Goal: Task Accomplishment & Management: Manage account settings

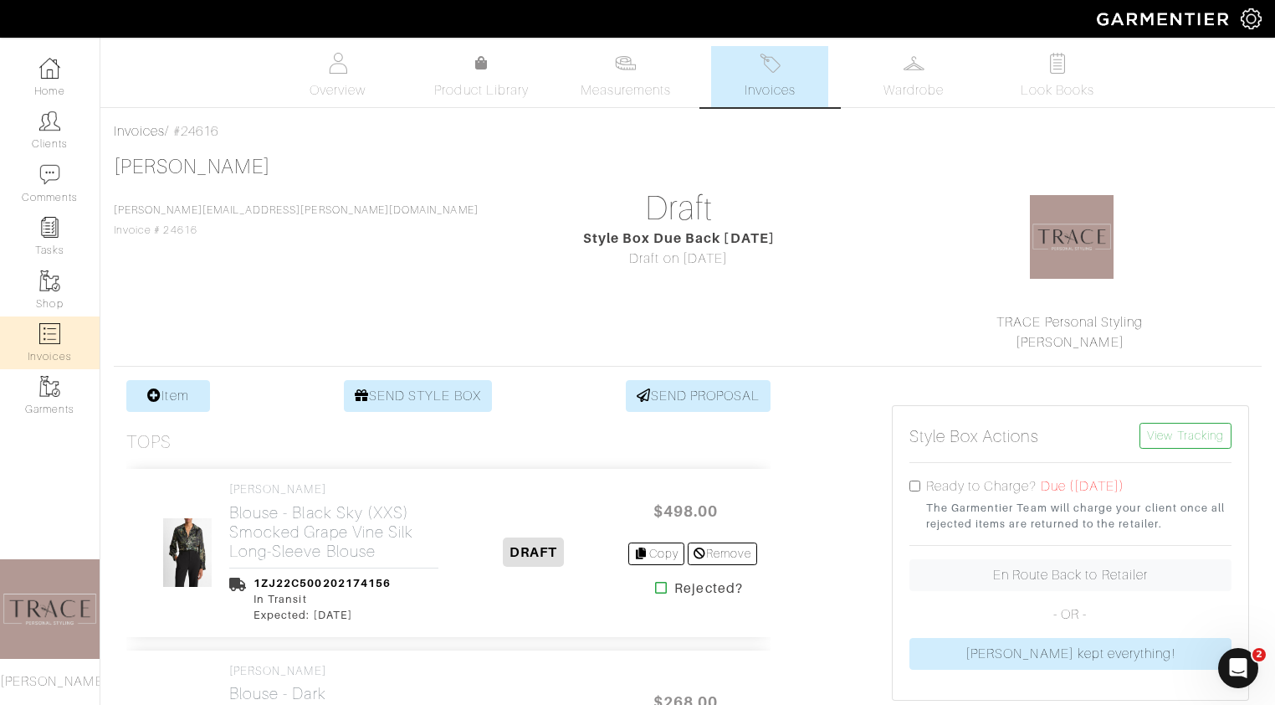
click at [54, 339] on img at bounding box center [49, 333] width 21 height 21
select select
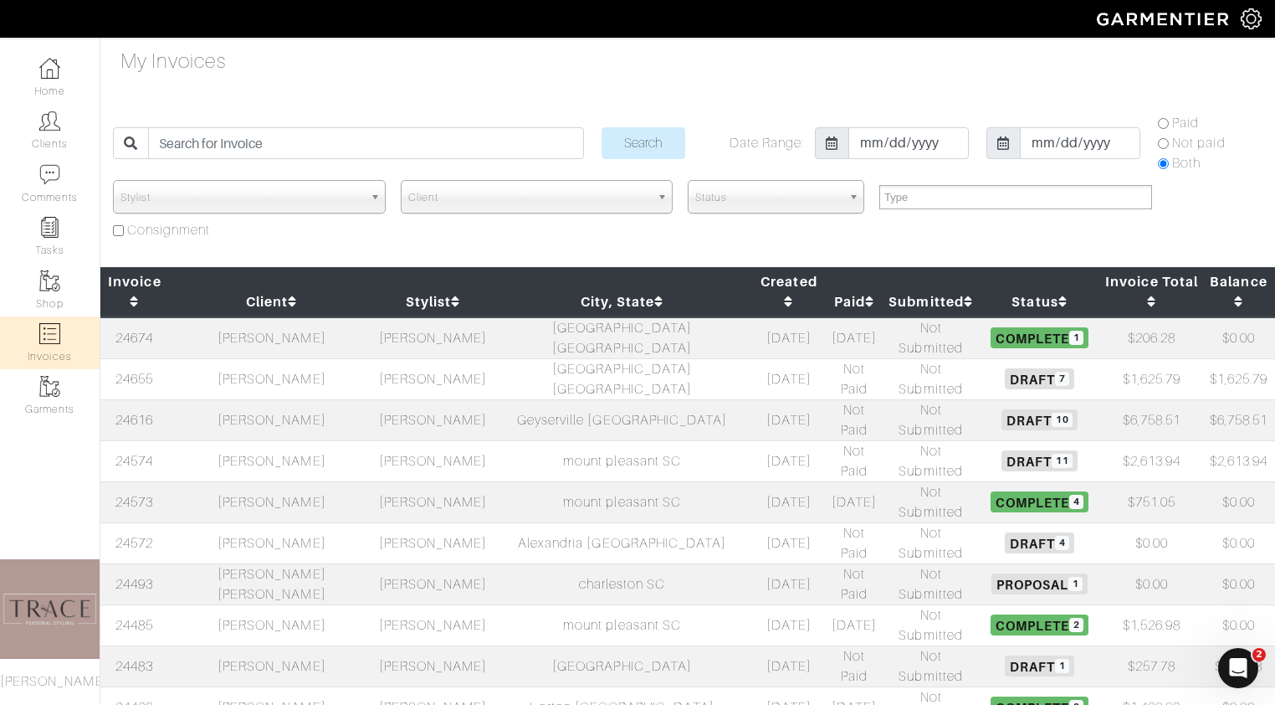
click at [273, 522] on td "[PERSON_NAME]" at bounding box center [272, 542] width 206 height 41
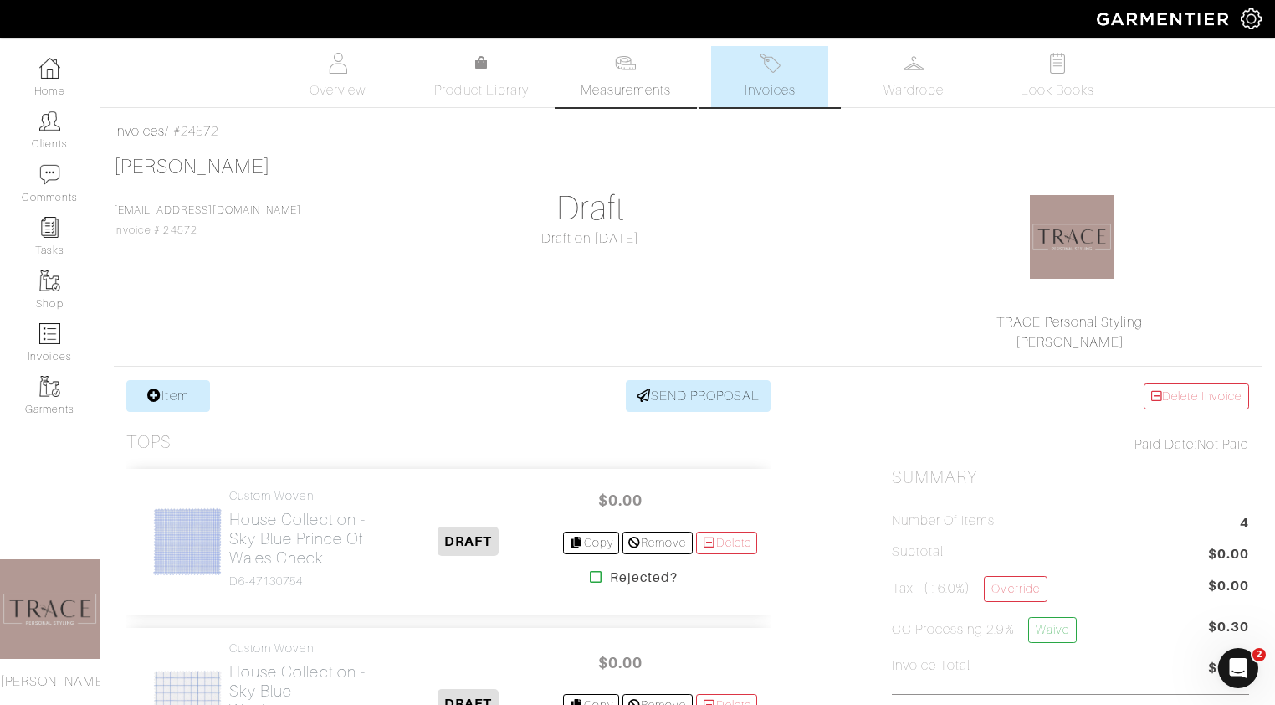
click at [649, 84] on span "Measurements" at bounding box center [626, 90] width 91 height 20
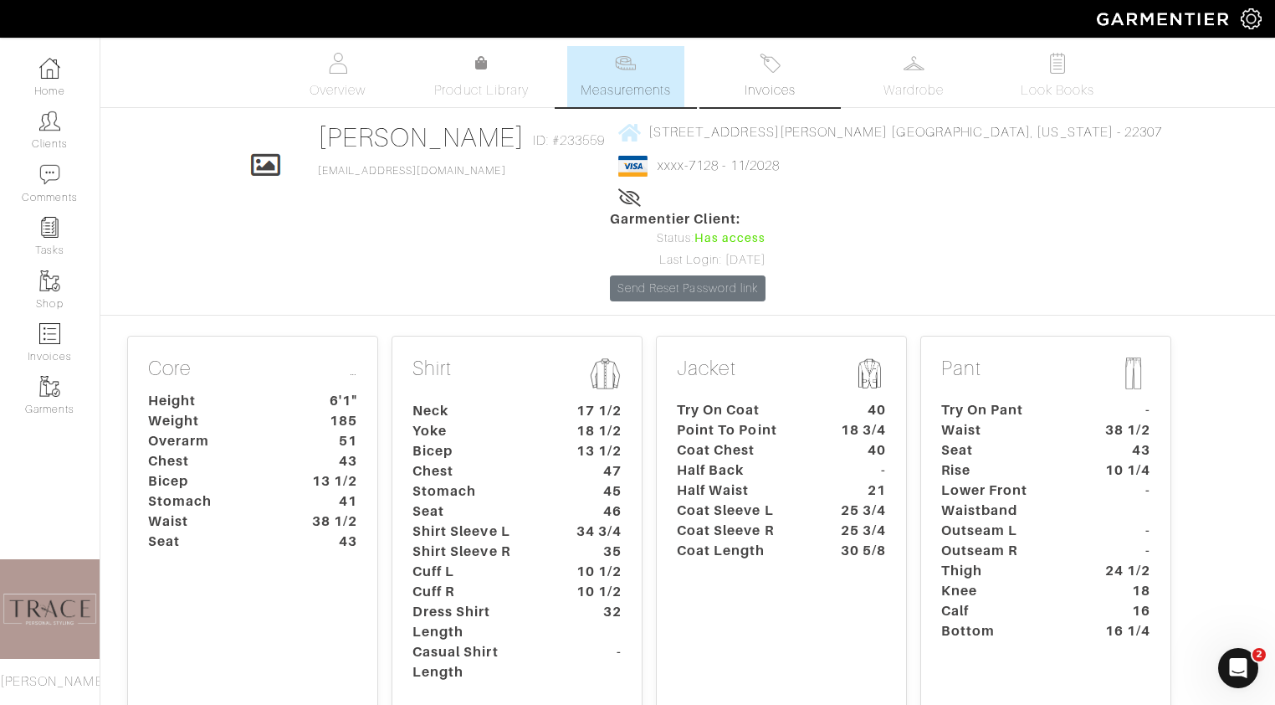
click at [767, 91] on span "Invoices" at bounding box center [770, 90] width 51 height 20
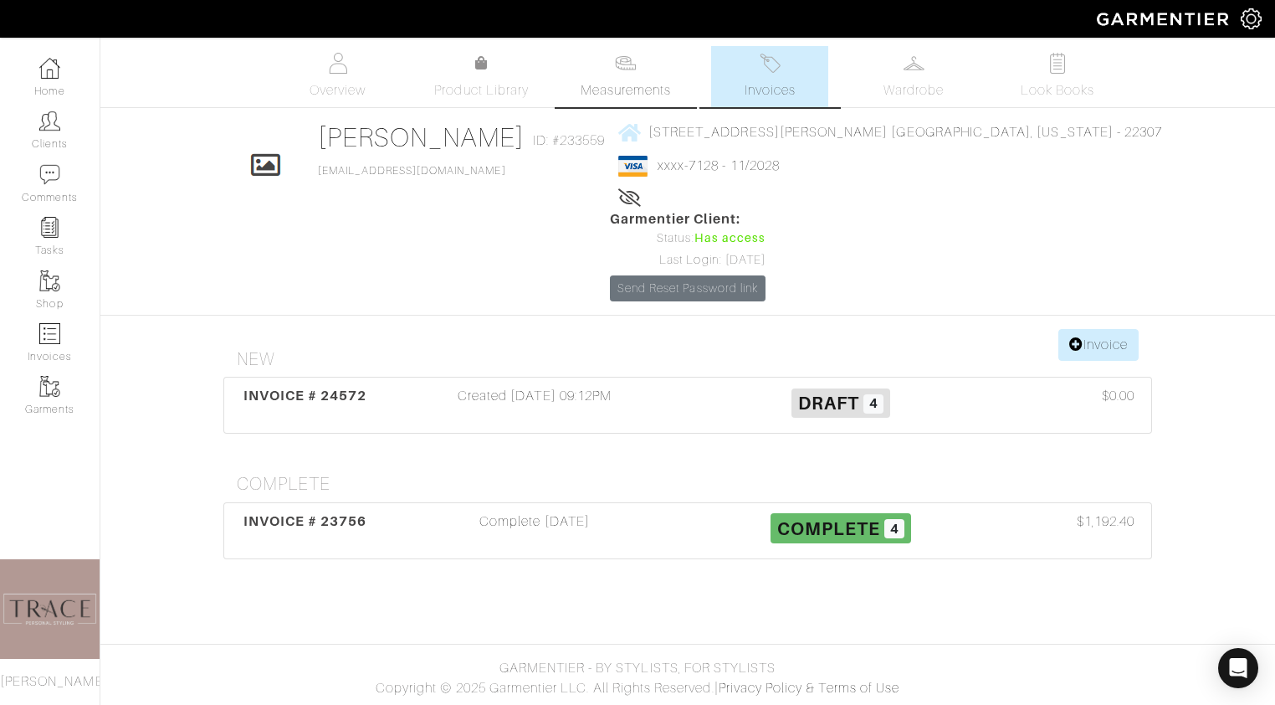
click at [611, 91] on span "Measurements" at bounding box center [626, 90] width 91 height 20
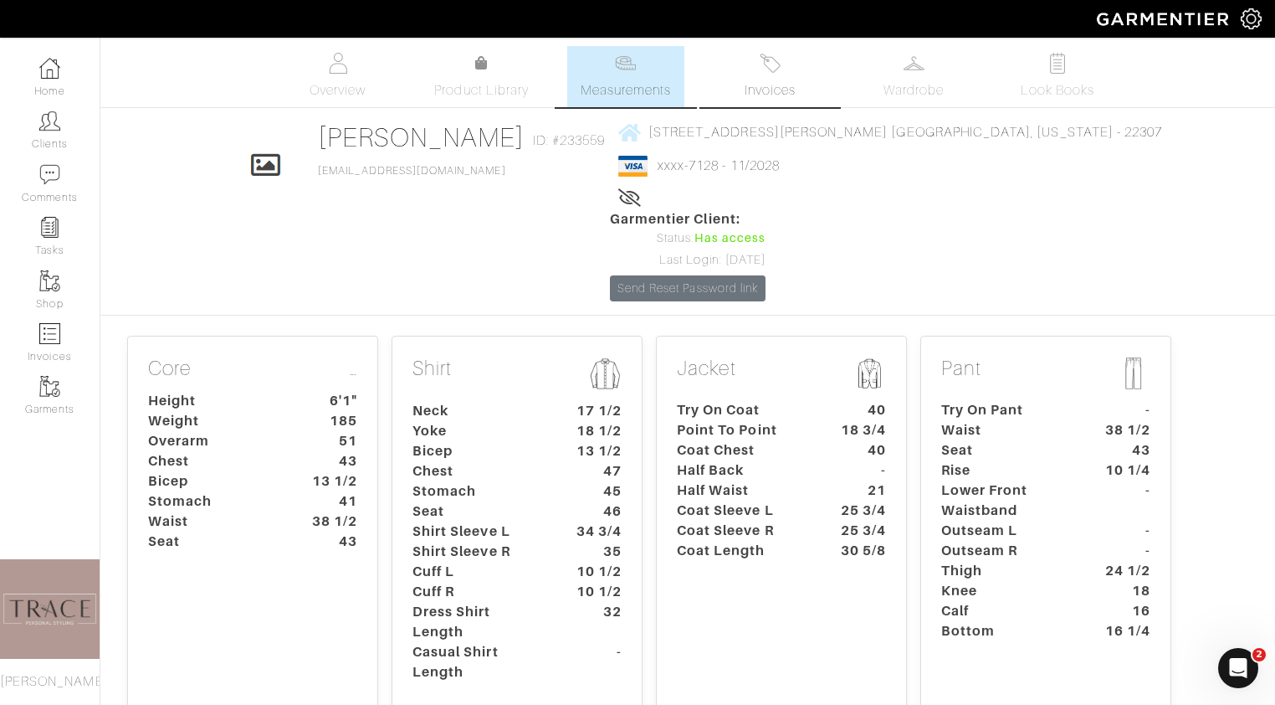
click at [756, 67] on link "Invoices" at bounding box center [769, 76] width 117 height 61
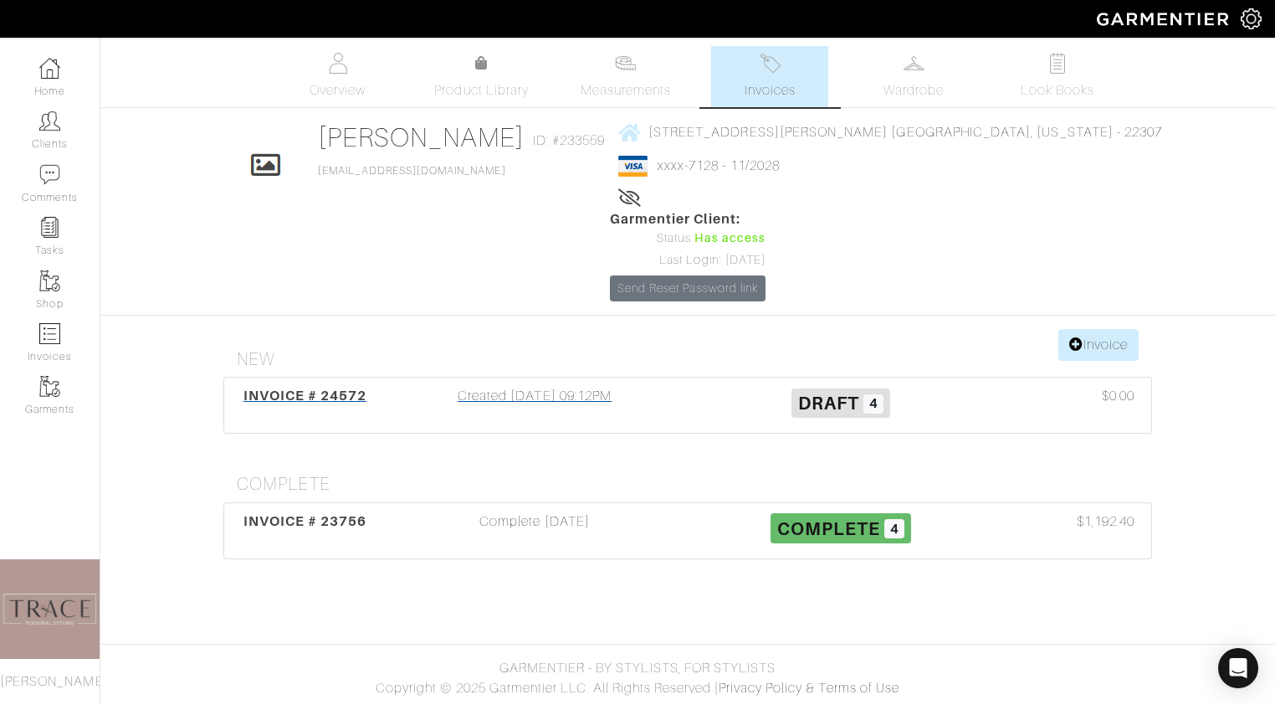
click at [524, 386] on div "Created 09/15/25 09:12PM" at bounding box center [535, 405] width 306 height 38
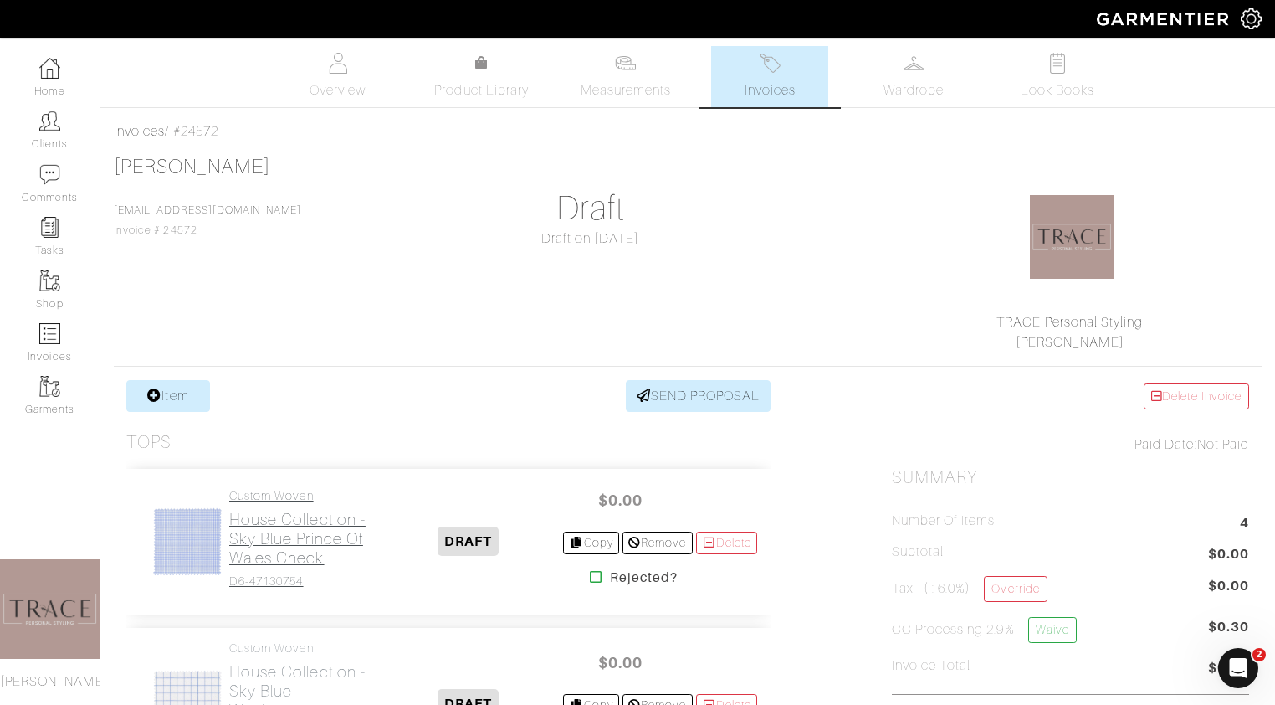
click at [277, 551] on h2 "House Collection - Sky Blue Prince of Wales Check" at bounding box center [301, 539] width 144 height 58
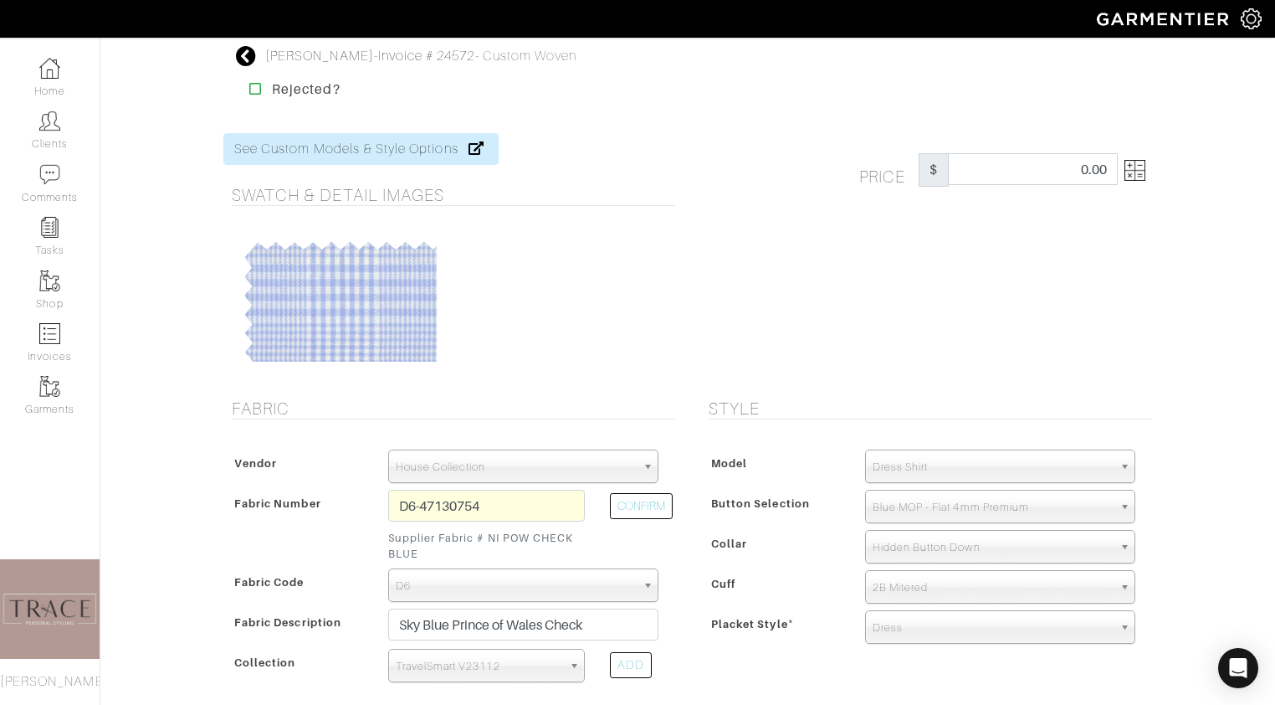
click at [243, 56] on icon at bounding box center [246, 56] width 21 height 20
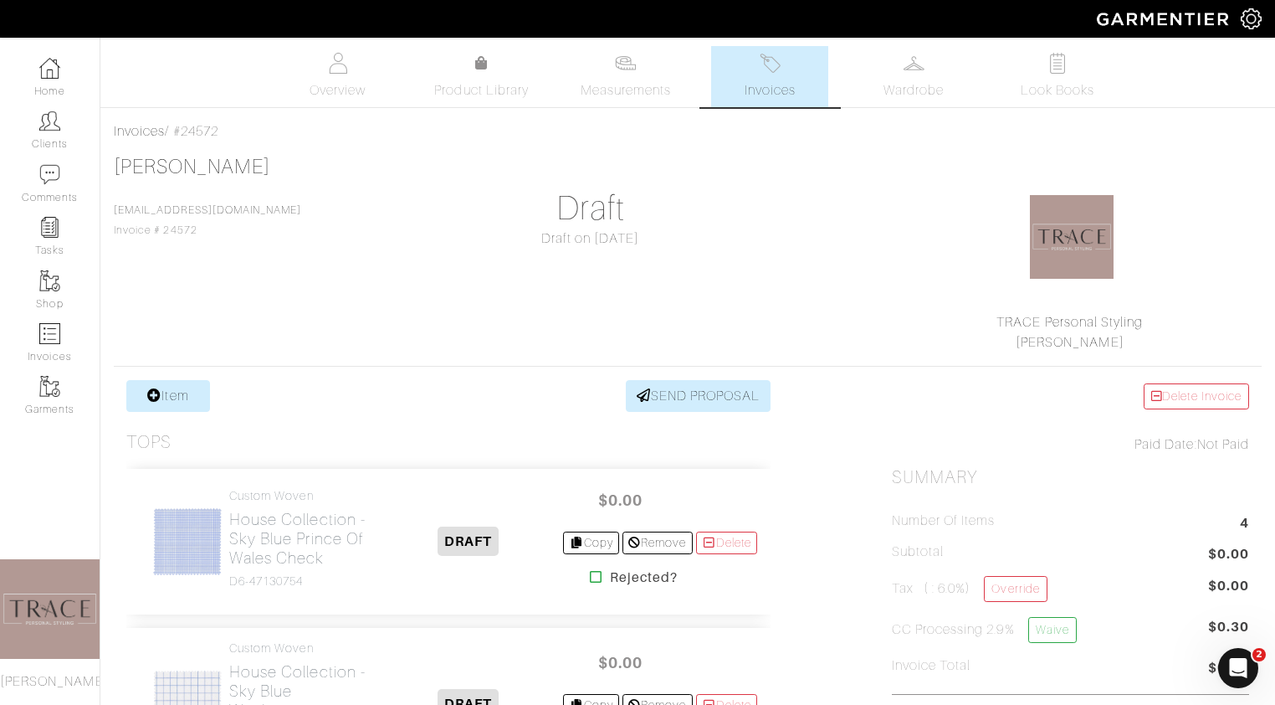
click at [746, 82] on span "Invoices" at bounding box center [770, 90] width 51 height 20
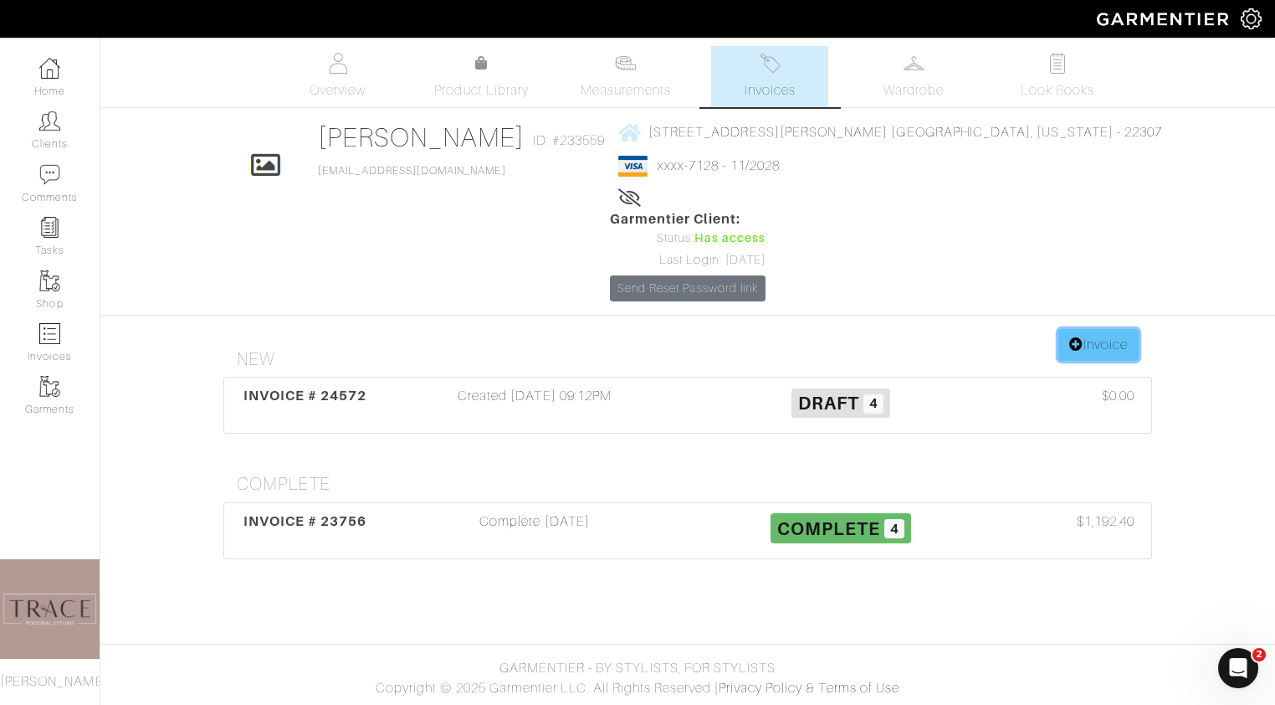
click at [1095, 329] on link "Invoice" at bounding box center [1099, 345] width 80 height 32
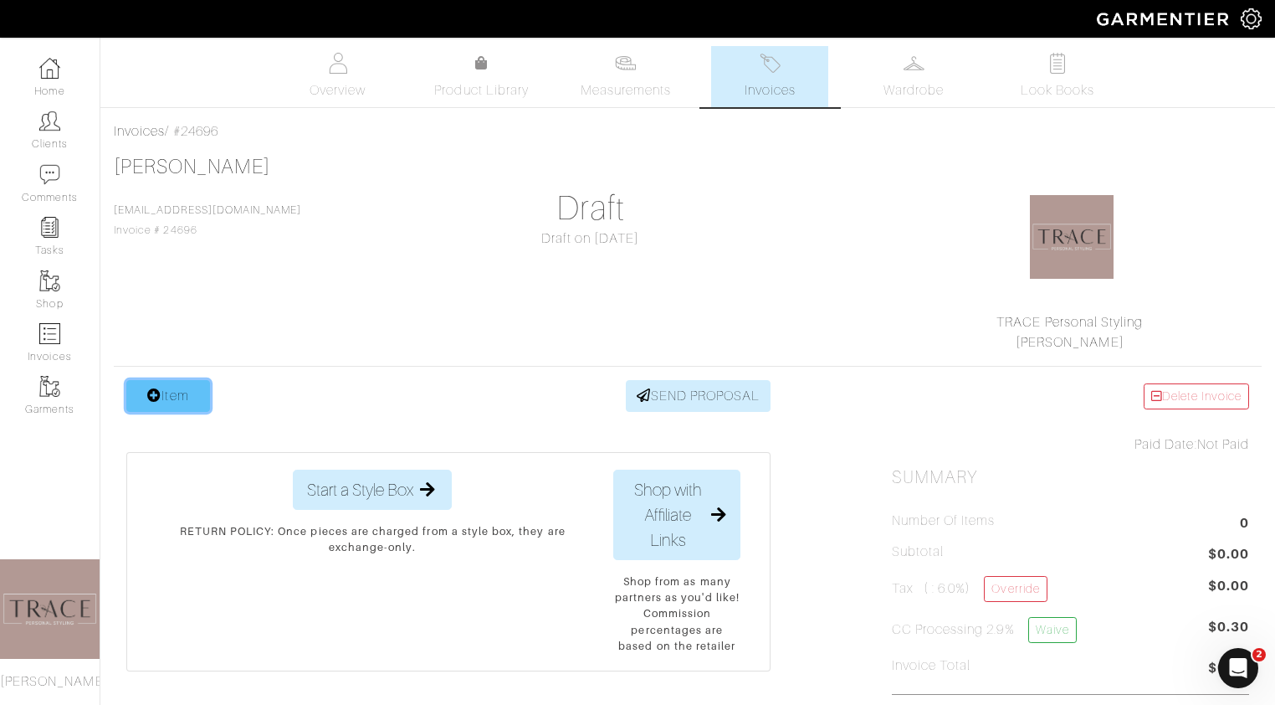
click at [188, 394] on link "Item" at bounding box center [168, 396] width 84 height 32
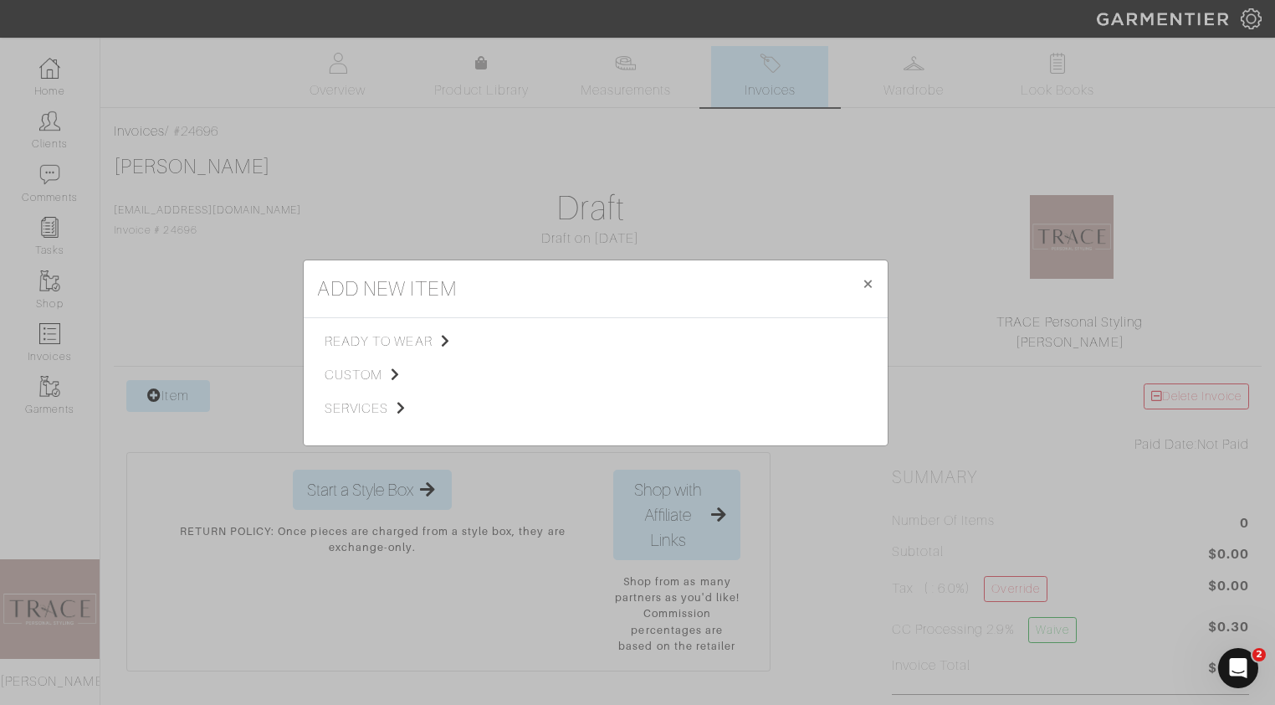
click at [427, 230] on div "add new item × Close ready to wear custom services Tops Bottoms Sport Coats Sui…" at bounding box center [637, 352] width 1275 height 705
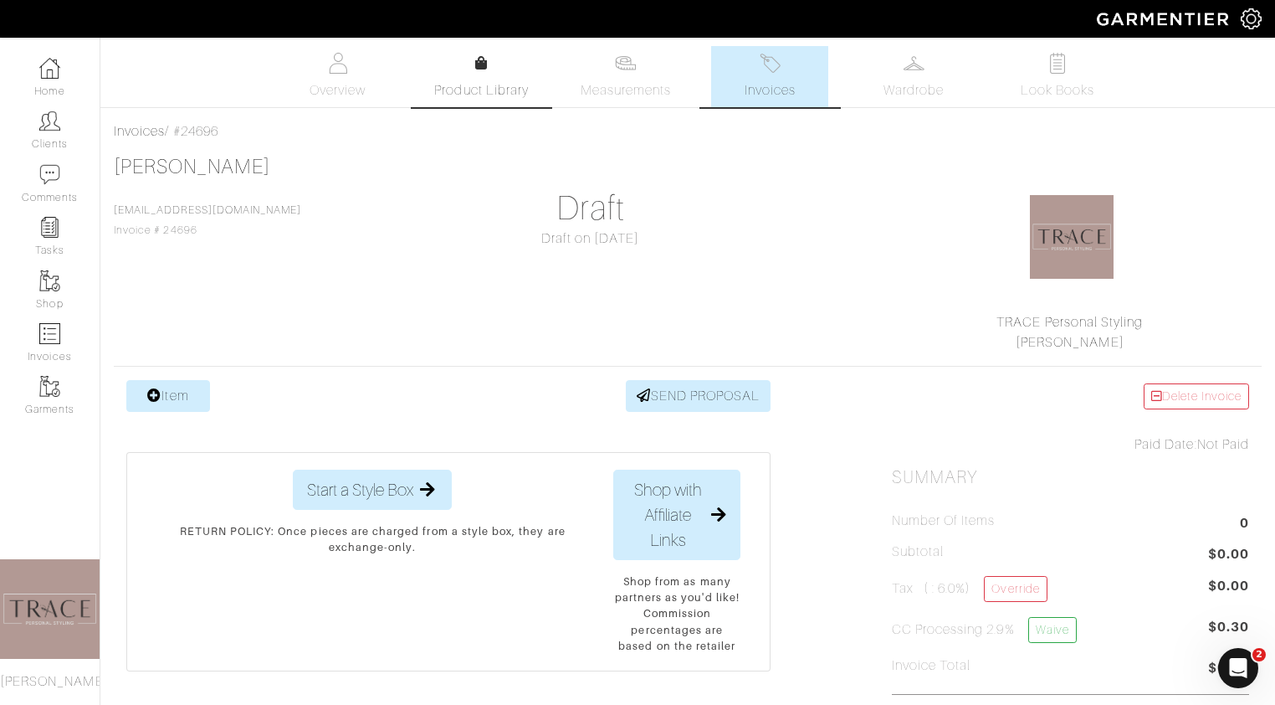
click at [515, 82] on span "Product Library" at bounding box center [481, 90] width 95 height 20
click at [648, 89] on span "Measurements" at bounding box center [626, 90] width 91 height 20
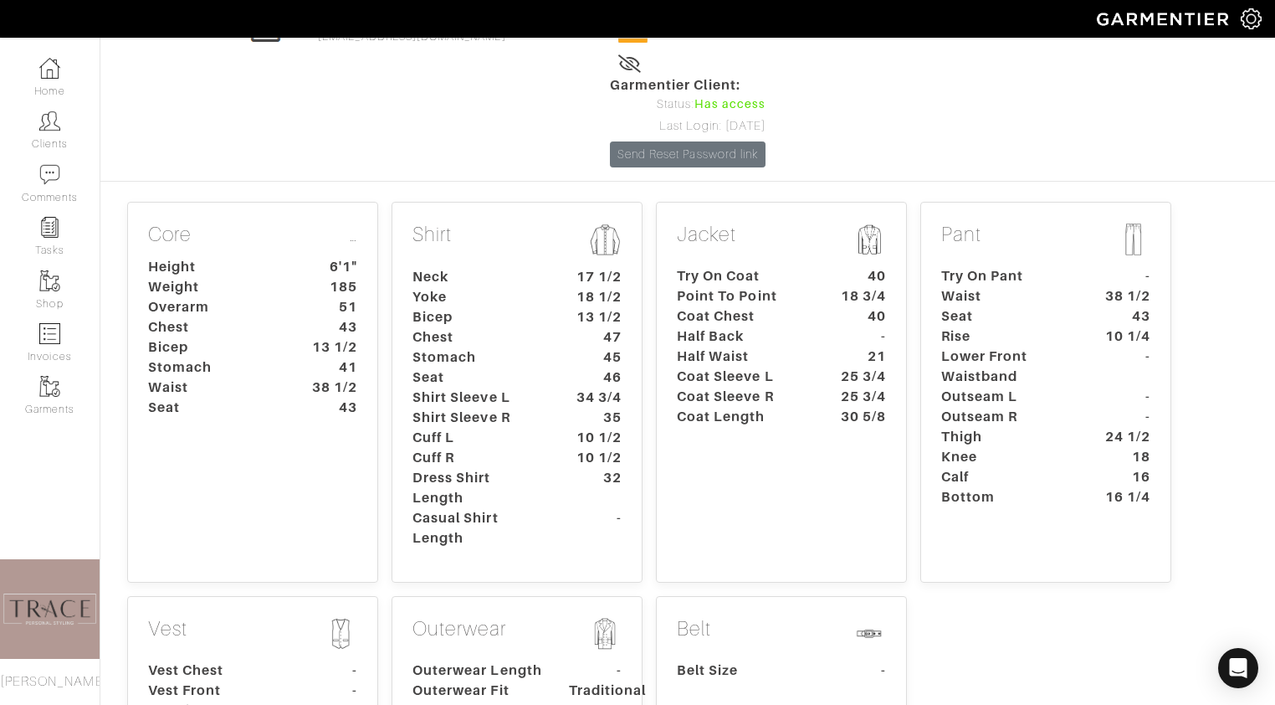
scroll to position [146, 0]
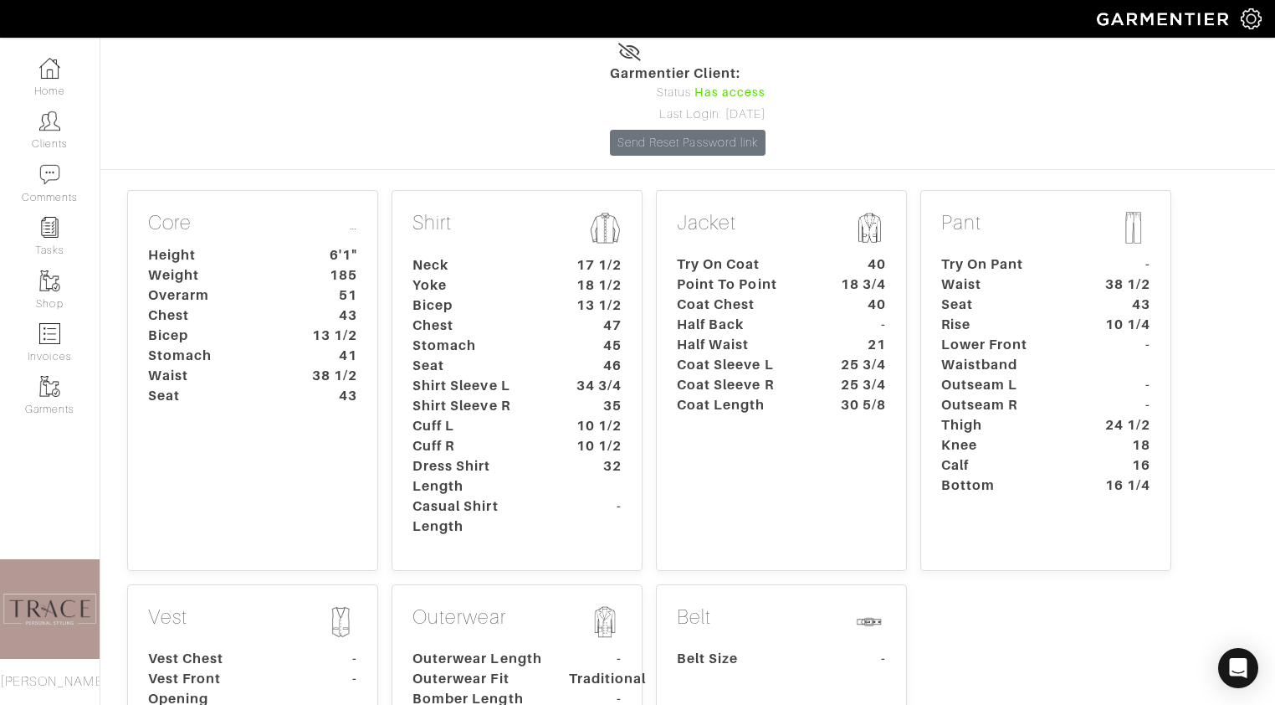
click at [520, 356] on dt "Seat" at bounding box center [478, 366] width 156 height 20
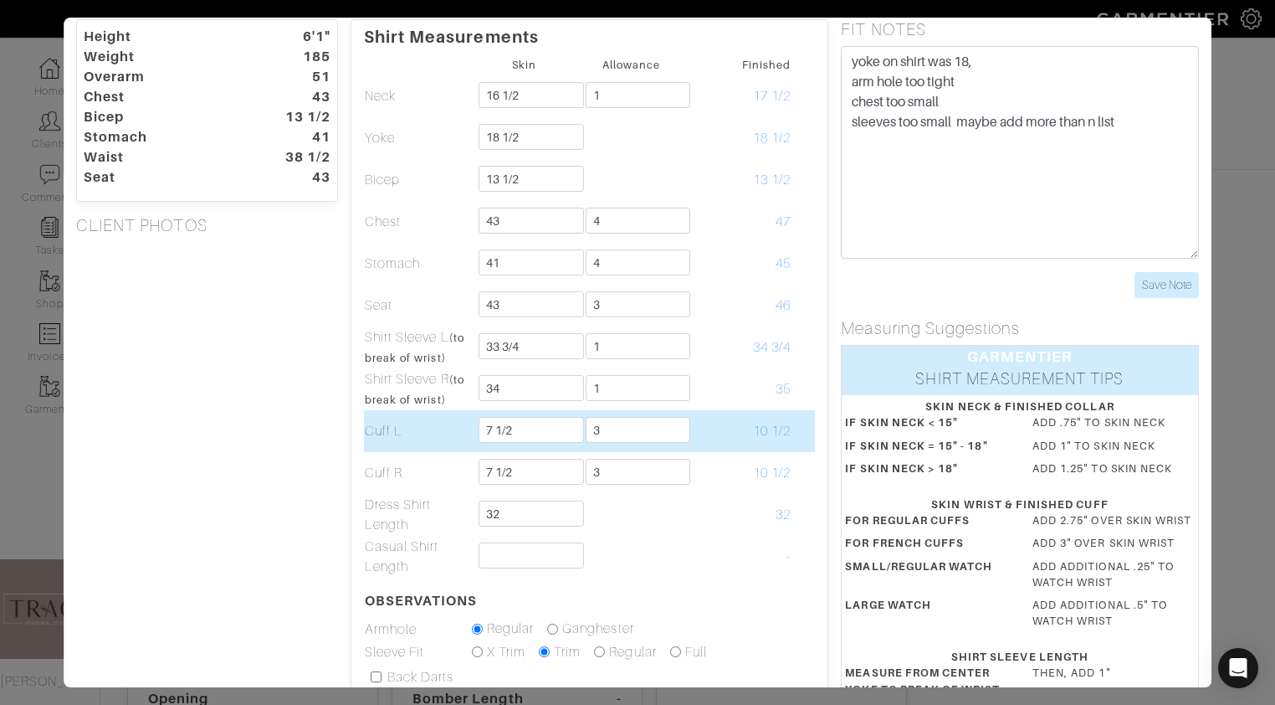
scroll to position [0, 0]
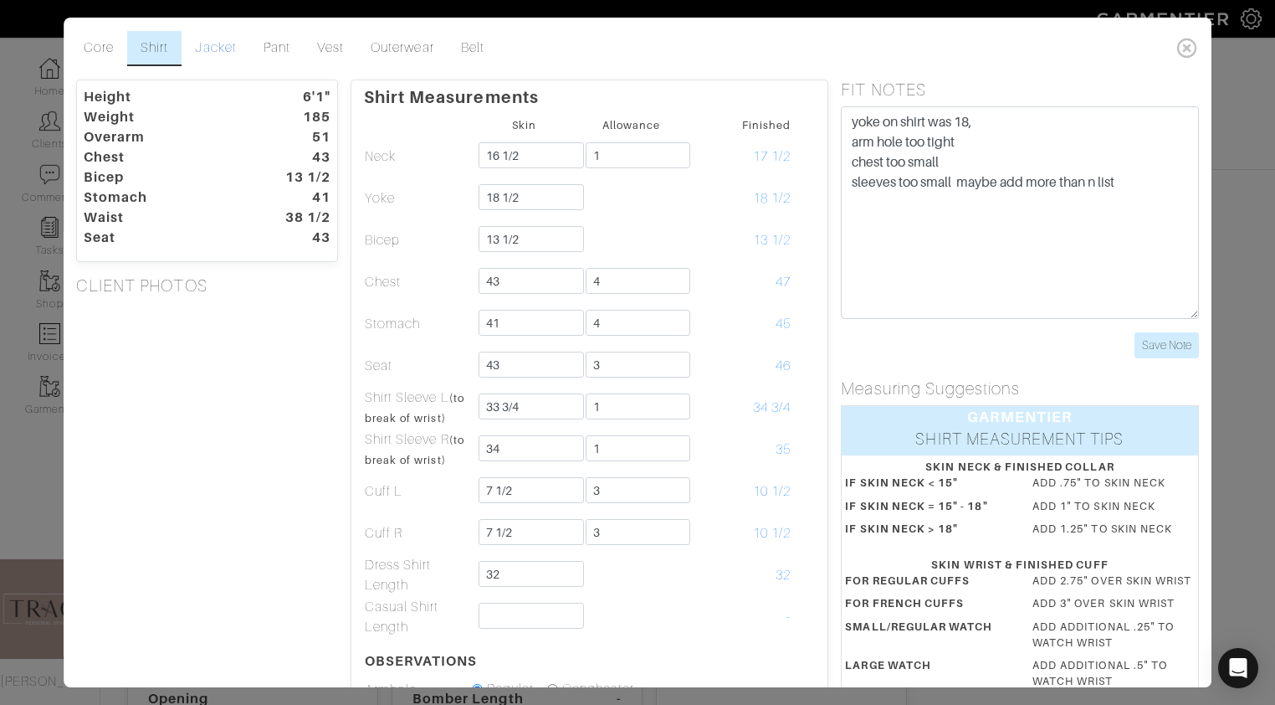
click at [217, 46] on link "Jacket" at bounding box center [216, 48] width 68 height 35
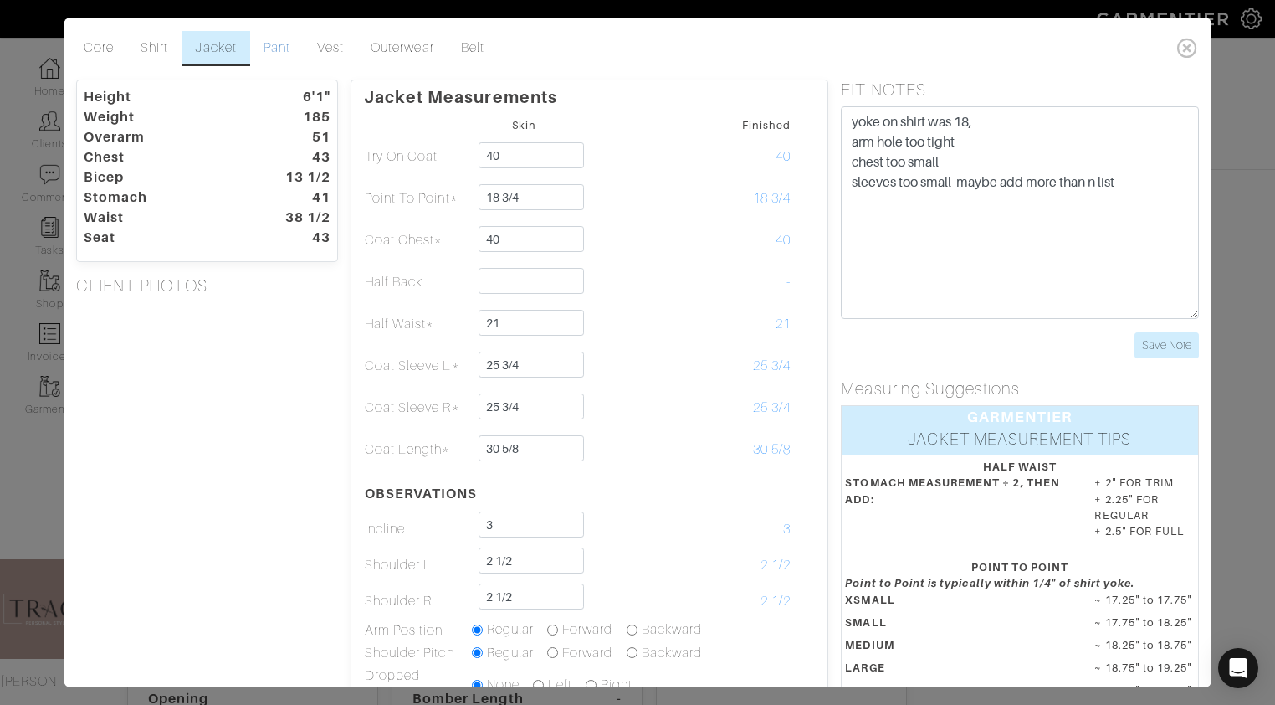
click at [285, 49] on link "Pant" at bounding box center [277, 48] width 54 height 35
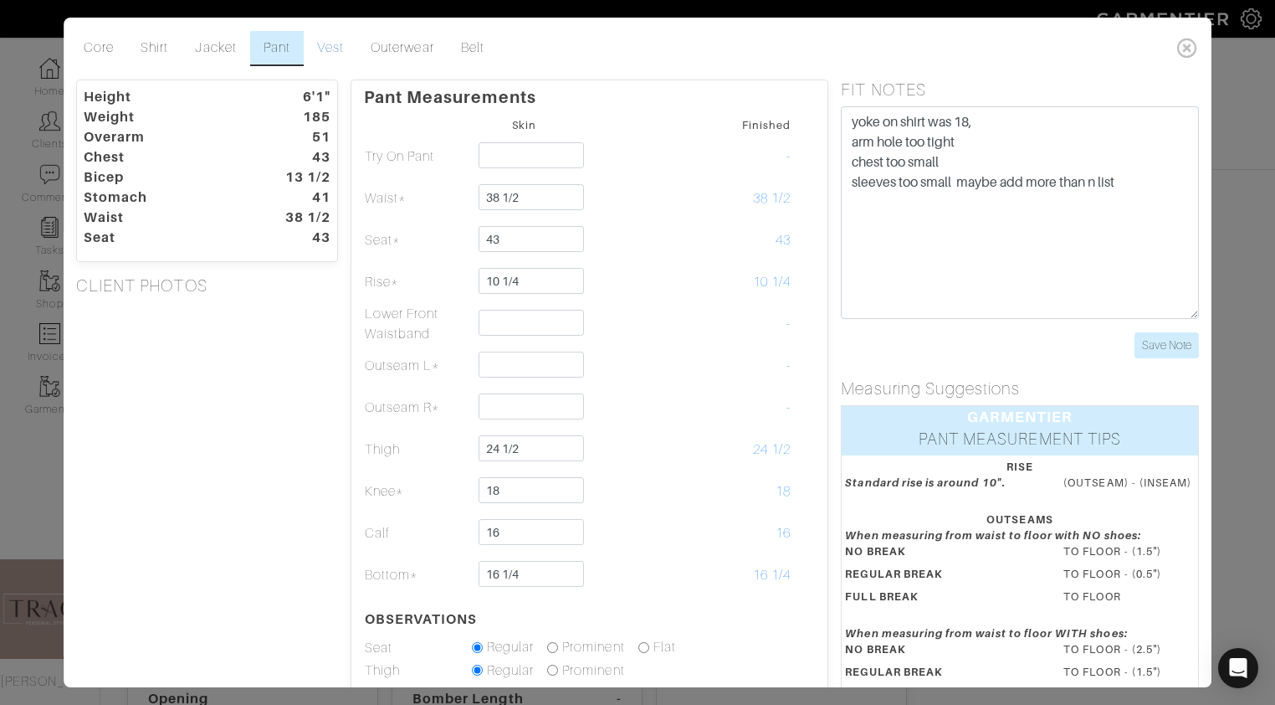
click at [336, 45] on link "Vest" at bounding box center [331, 48] width 54 height 35
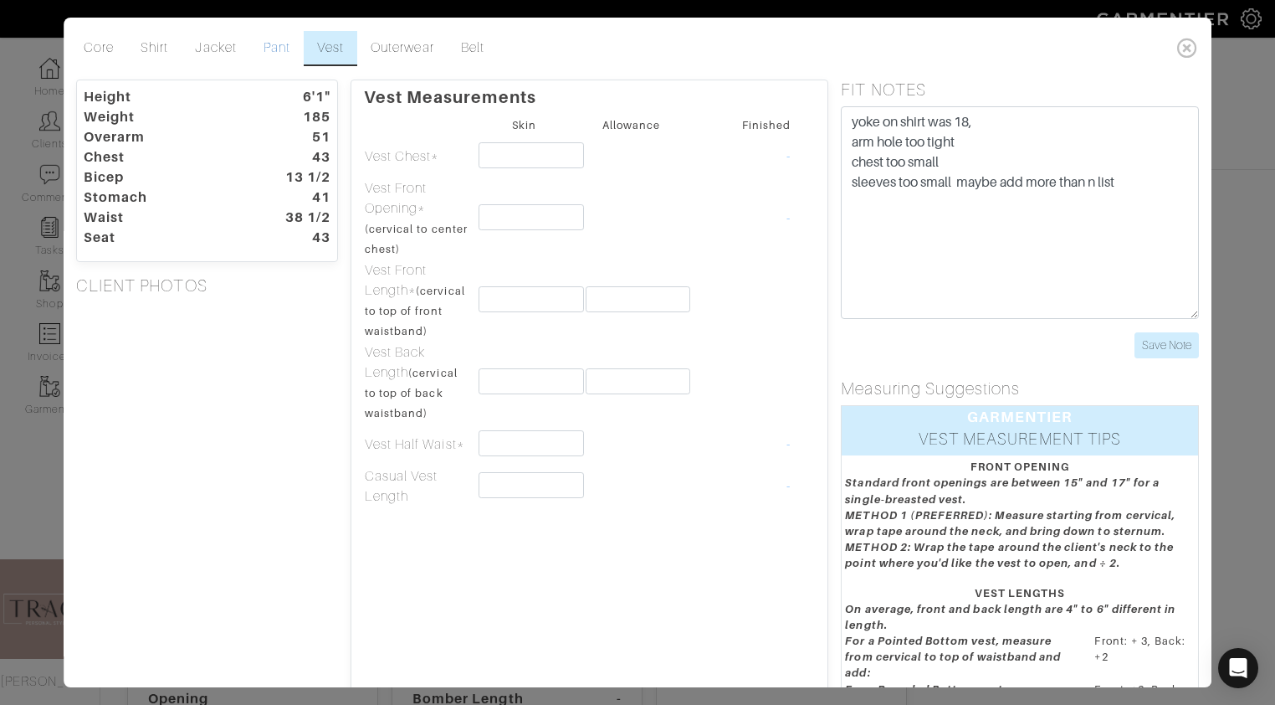
click at [277, 48] on link "Pant" at bounding box center [277, 48] width 54 height 35
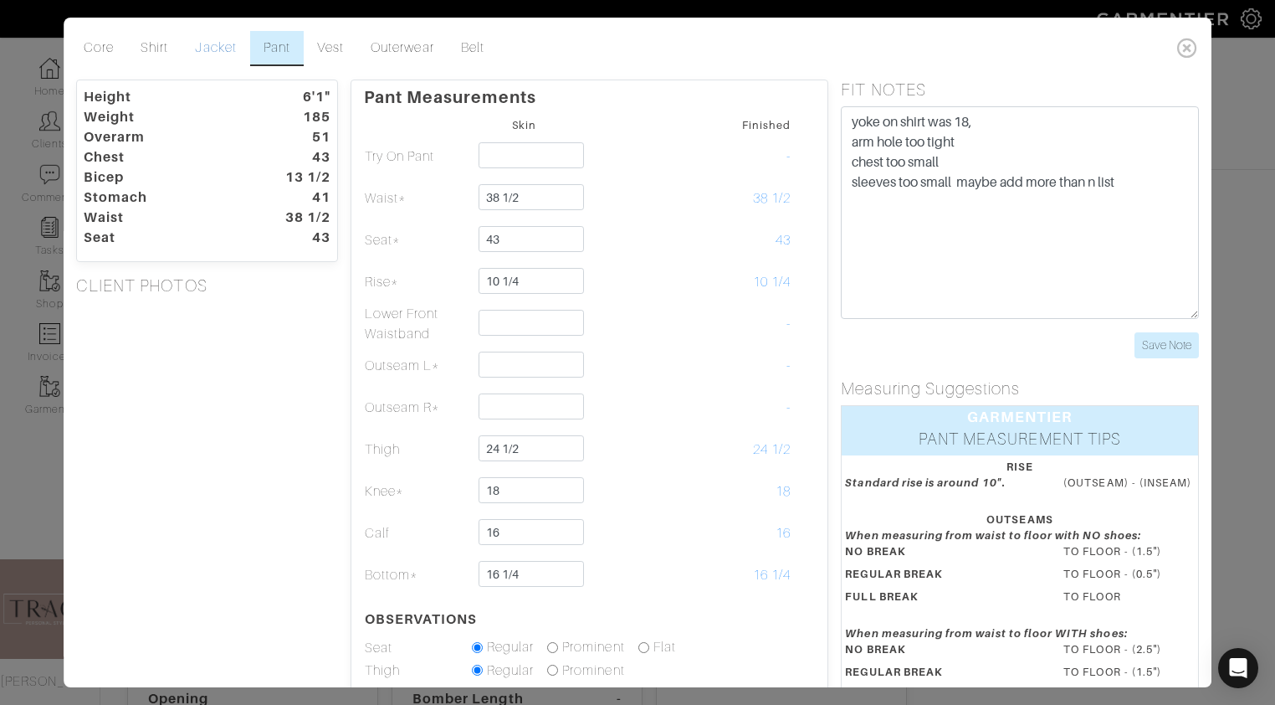
click at [219, 48] on link "Jacket" at bounding box center [216, 48] width 68 height 35
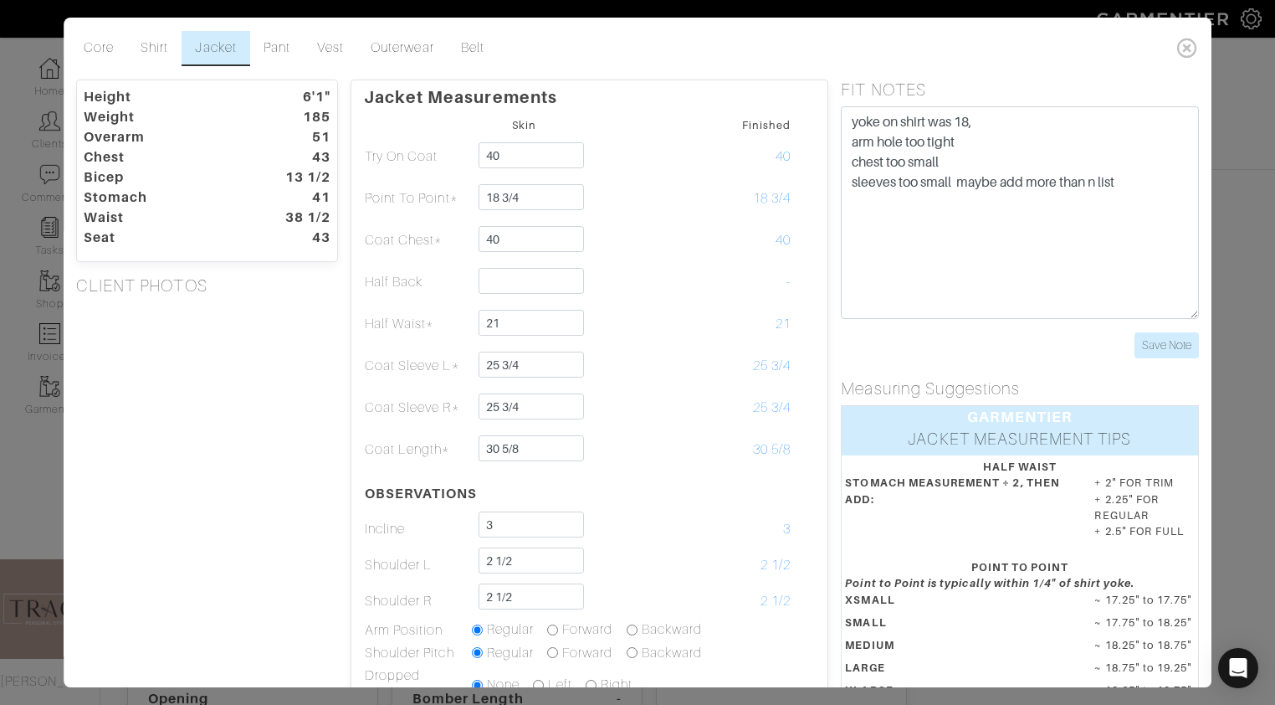
click at [52, 480] on div "Core Shirt Jacket Pant Vest Outerwear Belt Height 6'1" Weight 185 Overarm 51 Ch…" at bounding box center [637, 352] width 1275 height 705
click at [38, 505] on div "Core Shirt Jacket Pant Vest Outerwear Belt Height 6'1" Weight 185 Overarm 51 Ch…" at bounding box center [637, 352] width 1275 height 705
